Goal: Book appointment/travel/reservation

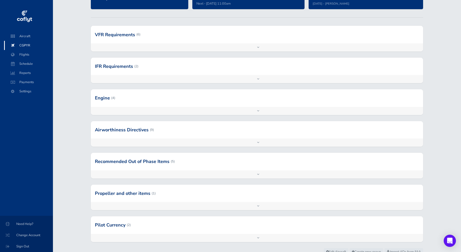
scroll to position [73, 0]
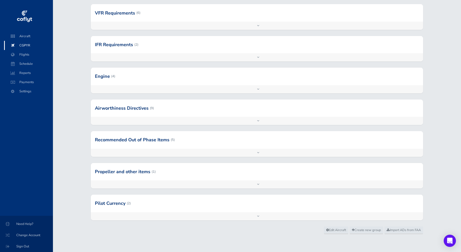
click at [258, 216] on div "Add inspection Edit" at bounding box center [257, 216] width 333 height 8
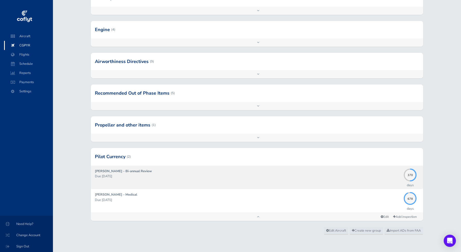
scroll to position [120, 0]
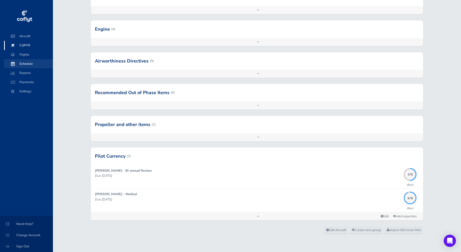
click at [26, 63] on span "Schedule" at bounding box center [28, 63] width 39 height 9
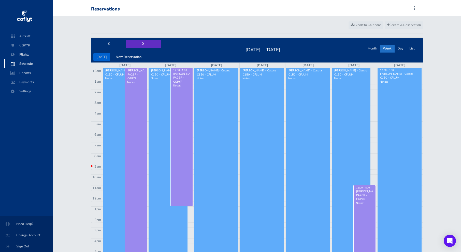
click at [142, 43] on span "next" at bounding box center [143, 43] width 2 height 3
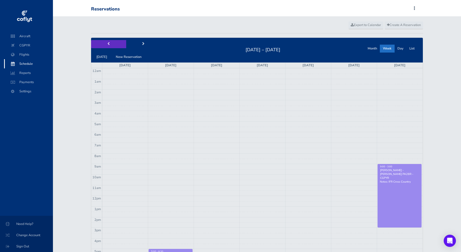
click at [107, 45] on span "prev" at bounding box center [108, 43] width 2 height 3
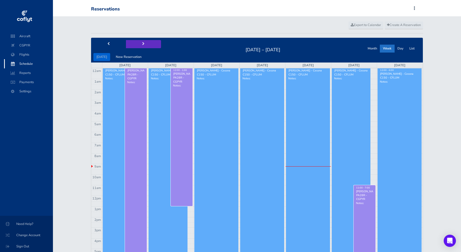
click at [144, 42] on button "next" at bounding box center [143, 44] width 35 height 8
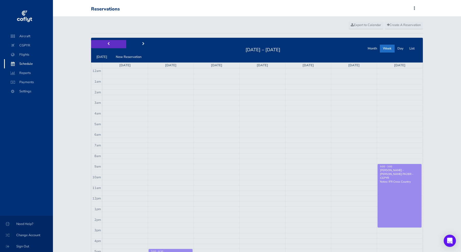
click at [110, 43] on button "prev" at bounding box center [108, 44] width 35 height 8
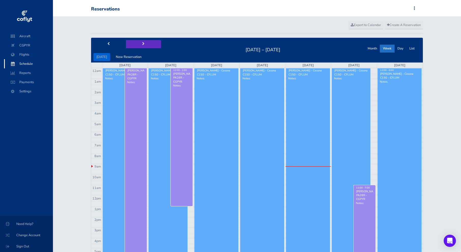
click at [142, 45] on span "next" at bounding box center [143, 43] width 2 height 3
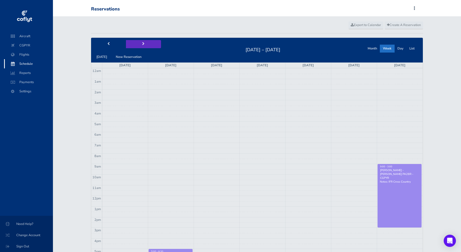
click at [142, 45] on span "next" at bounding box center [143, 43] width 2 height 3
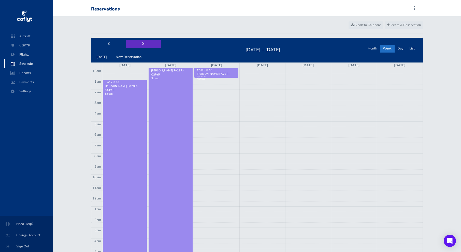
click at [142, 42] on span "next" at bounding box center [143, 43] width 2 height 3
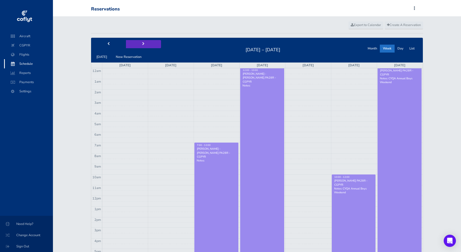
click at [134, 44] on button "next" at bounding box center [143, 44] width 35 height 8
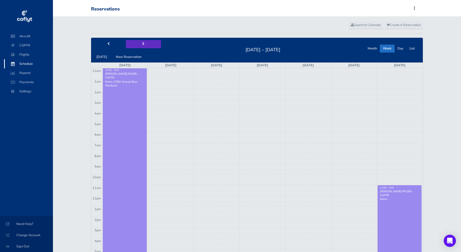
click at [142, 44] on span "next" at bounding box center [143, 43] width 2 height 3
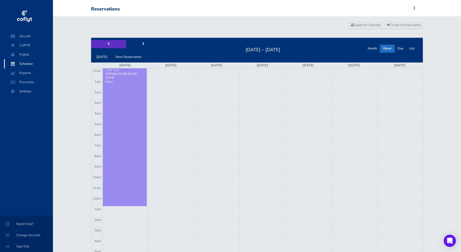
click at [112, 45] on button "prev" at bounding box center [108, 44] width 35 height 8
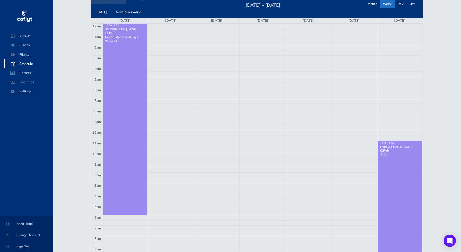
scroll to position [51, 0]
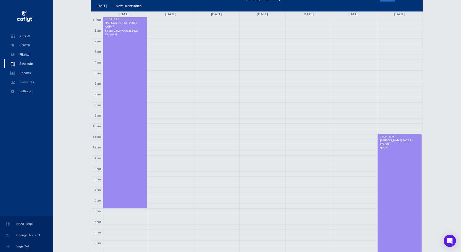
drag, startPoint x: 356, startPoint y: 1, endPoint x: 307, endPoint y: 38, distance: 61.7
click at [307, 38] on td at bounding box center [262, 35] width 321 height 5
